Goal: Browse casually

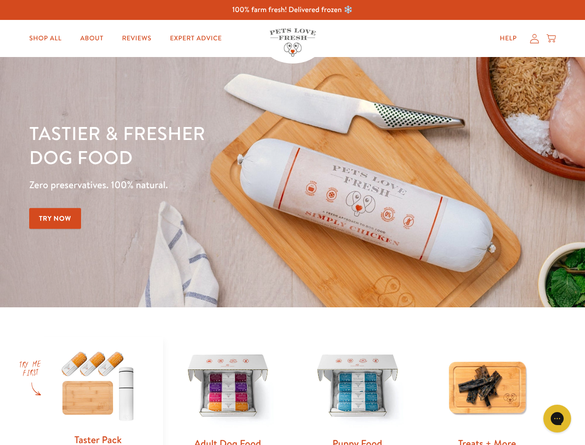
click at [292, 222] on div "Tastier & fresher dog food Zero preservatives. 100% natural. Try Now" at bounding box center [204, 182] width 351 height 122
click at [557, 418] on icon "Gorgias live chat" at bounding box center [557, 418] width 9 height 9
